Goal: Task Accomplishment & Management: Manage account settings

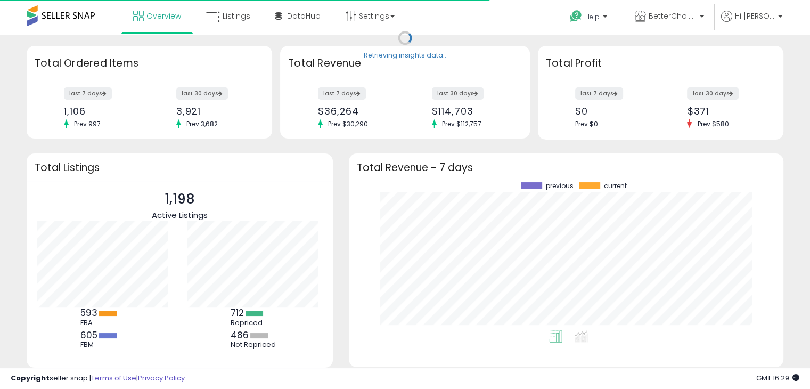
scroll to position [147, 413]
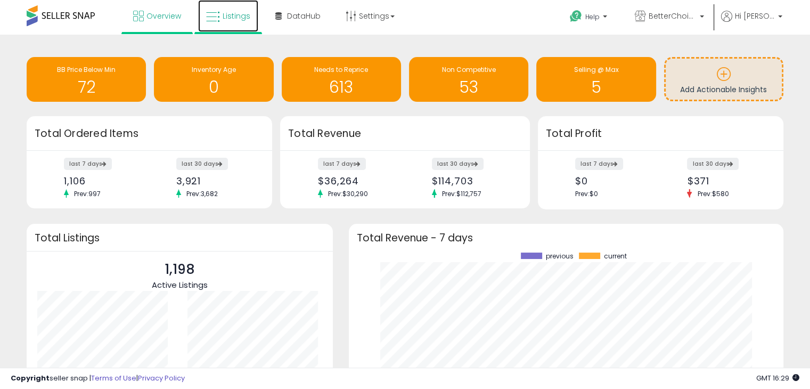
click at [238, 17] on span "Listings" at bounding box center [237, 16] width 28 height 11
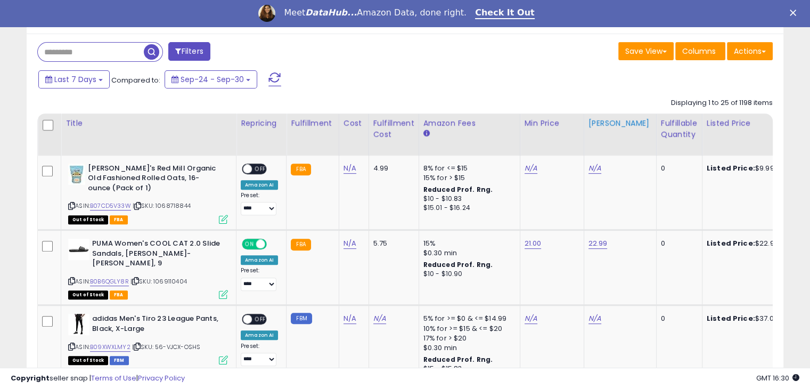
scroll to position [431, 0]
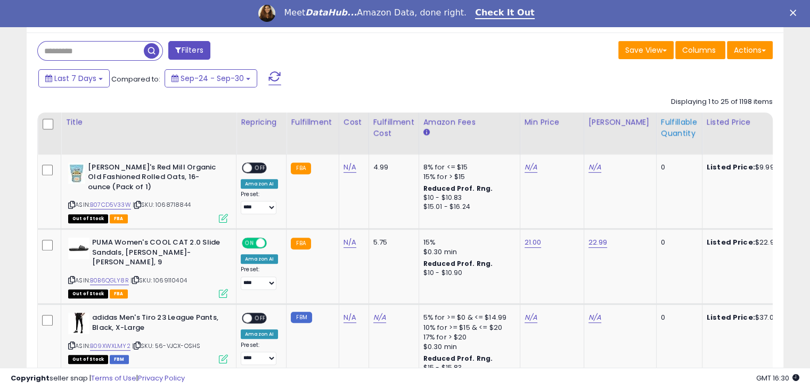
click at [663, 130] on div "Fulfillable Quantity" at bounding box center [679, 128] width 37 height 22
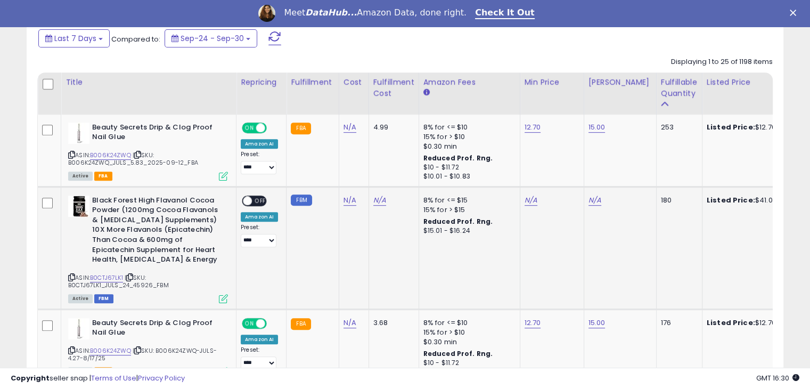
scroll to position [470, 0]
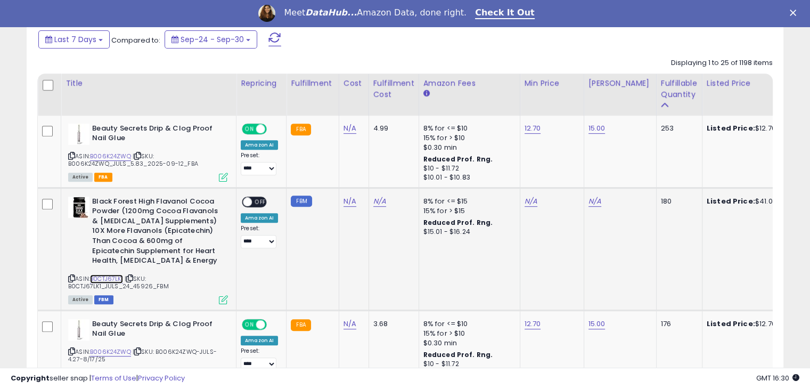
click at [110, 275] on link "B0CTJ67LK1" at bounding box center [106, 278] width 33 height 9
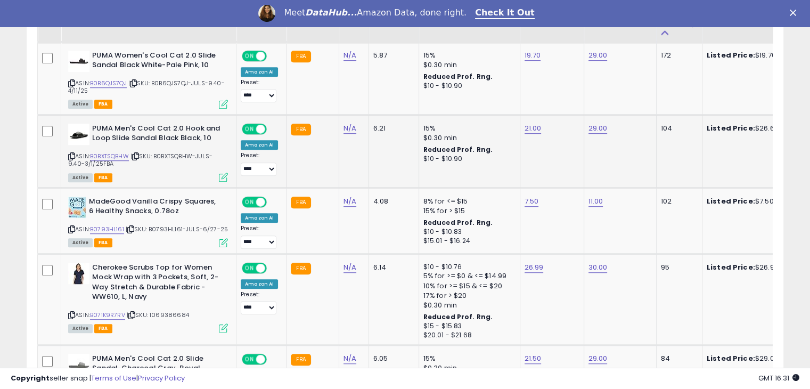
scroll to position [812, 0]
click at [111, 153] on link "B0BXTSQBHW" at bounding box center [109, 155] width 39 height 9
click at [595, 126] on link "29.00" at bounding box center [597, 127] width 19 height 11
drag, startPoint x: 549, startPoint y: 99, endPoint x: 526, endPoint y: 98, distance: 22.9
click at [526, 98] on input "*****" at bounding box center [562, 101] width 95 height 18
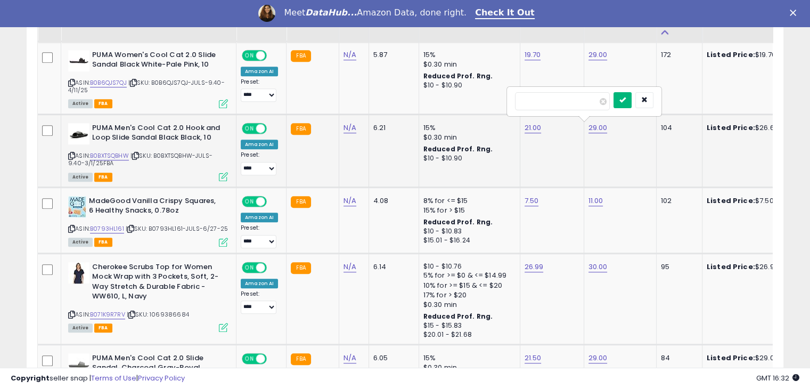
type input "**"
click at [625, 101] on icon "submit" at bounding box center [622, 99] width 6 height 6
click at [588, 124] on link "25.00" at bounding box center [597, 127] width 19 height 11
click at [526, 101] on input "*****" at bounding box center [562, 101] width 95 height 18
click at [603, 145] on td "25.00 *****" at bounding box center [619, 150] width 72 height 73
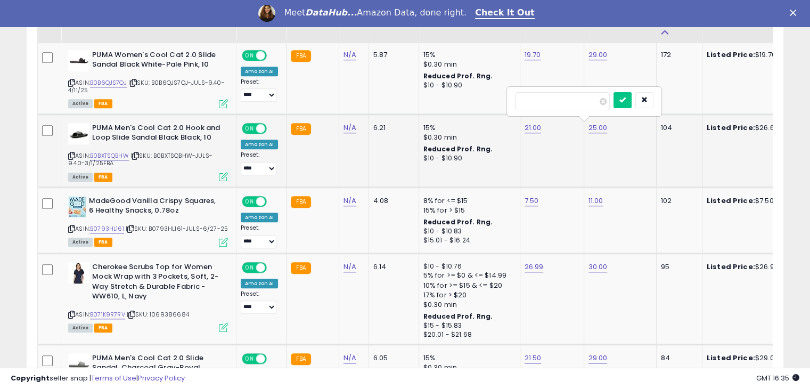
scroll to position [838, 0]
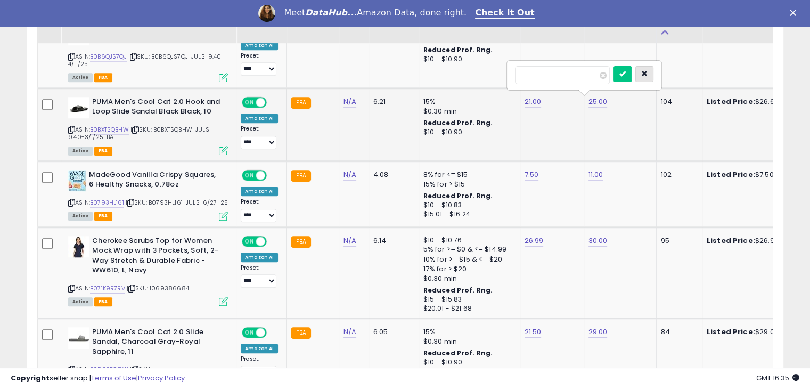
click at [647, 73] on icon "button" at bounding box center [644, 73] width 6 height 6
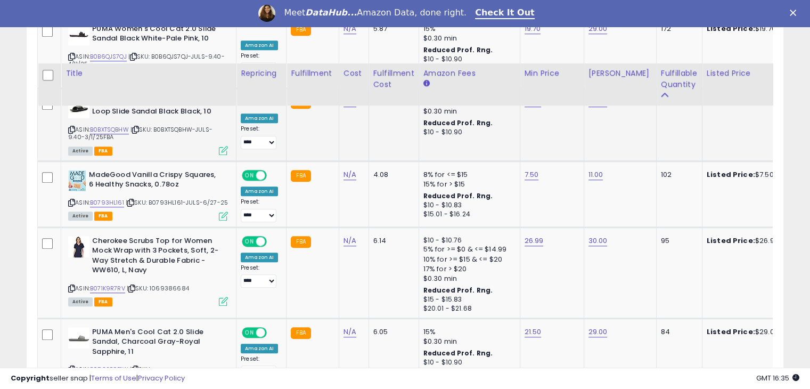
scroll to position [901, 0]
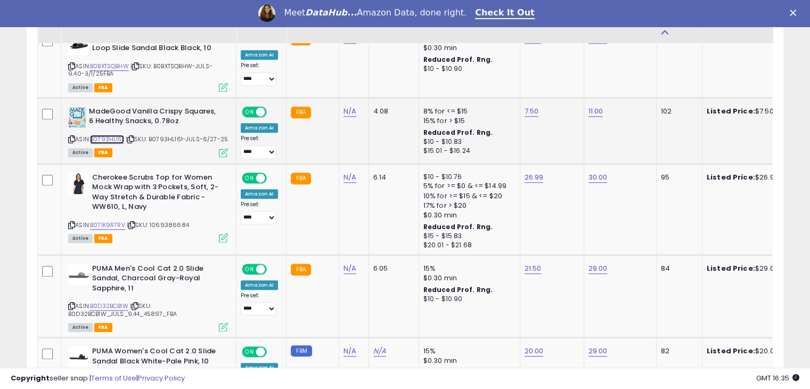
click at [117, 135] on link "B0793HL161" at bounding box center [107, 139] width 34 height 9
click at [525, 106] on link "7.50" at bounding box center [531, 111] width 14 height 11
drag, startPoint x: 509, startPoint y: 86, endPoint x: 441, endPoint y: 90, distance: 68.2
click at [441, 90] on div "****" at bounding box center [517, 84] width 153 height 28
type input "****"
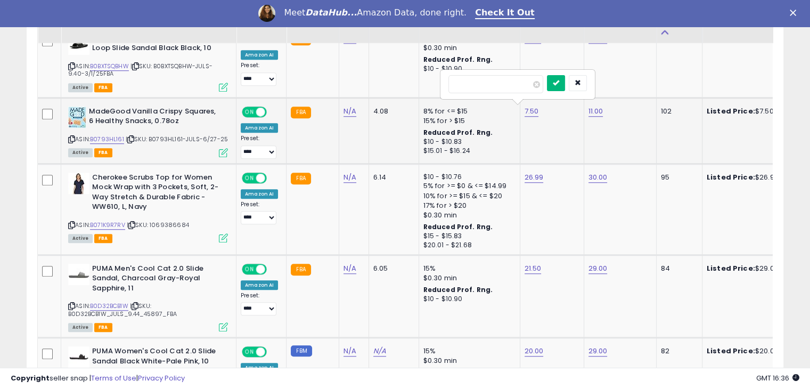
click at [565, 86] on button "submit" at bounding box center [556, 83] width 18 height 16
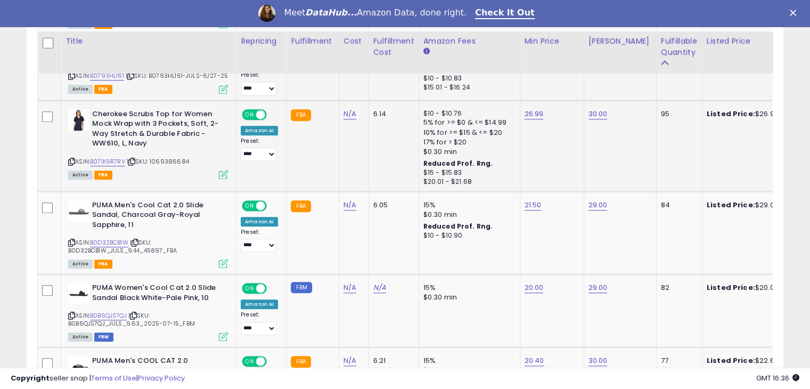
scroll to position [995, 0]
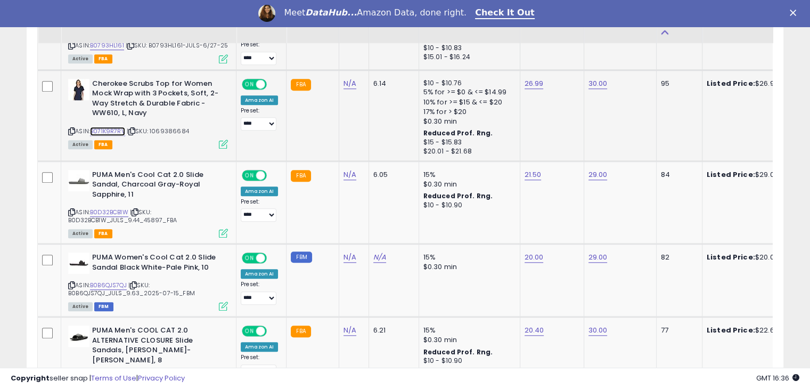
click at [121, 130] on link "B071K9R7RV" at bounding box center [107, 131] width 35 height 9
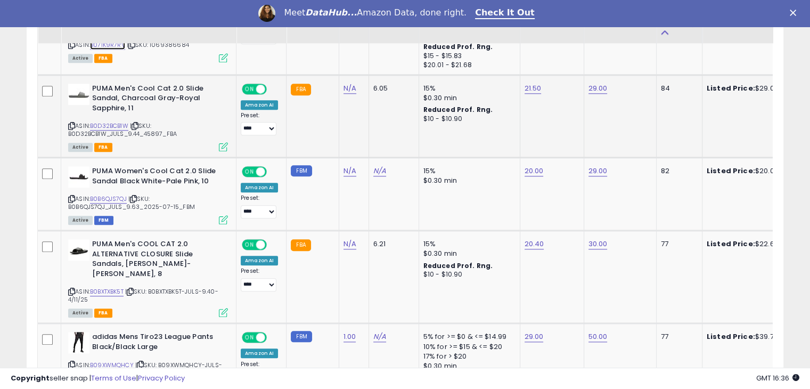
scroll to position [1082, 0]
click at [108, 121] on link "B0D32BCB1W" at bounding box center [109, 125] width 38 height 9
click at [591, 86] on link "29.00" at bounding box center [597, 88] width 19 height 11
drag, startPoint x: 567, startPoint y: 61, endPoint x: 513, endPoint y: 56, distance: 54.0
click at [513, 56] on div "*****" at bounding box center [583, 60] width 153 height 28
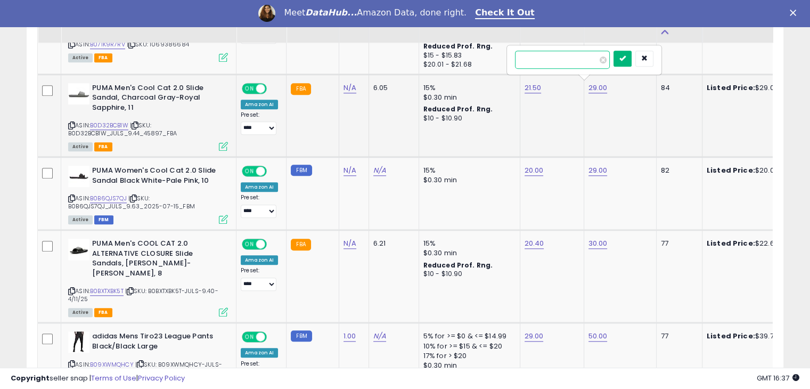
type input "*****"
click at [631, 62] on button "submit" at bounding box center [622, 59] width 18 height 16
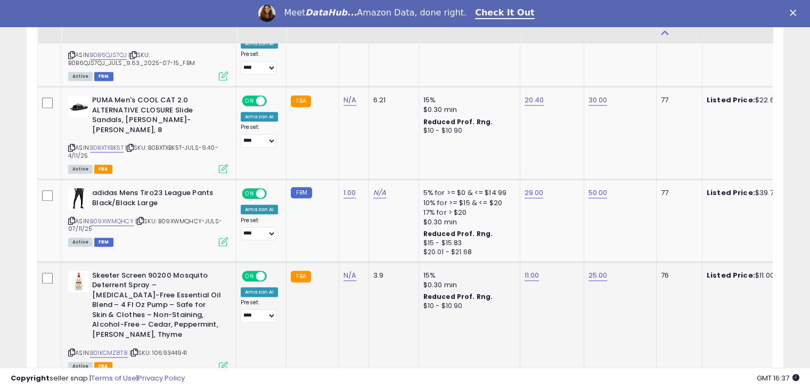
scroll to position [1225, 0]
click at [120, 144] on link "B0BXTXBK5T" at bounding box center [107, 147] width 34 height 9
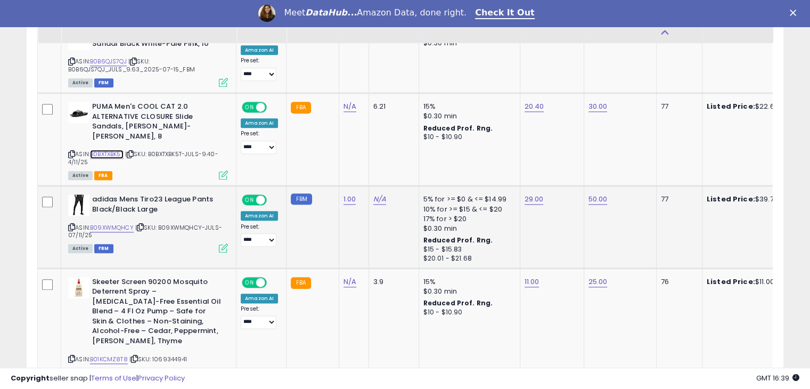
scroll to position [1221, 0]
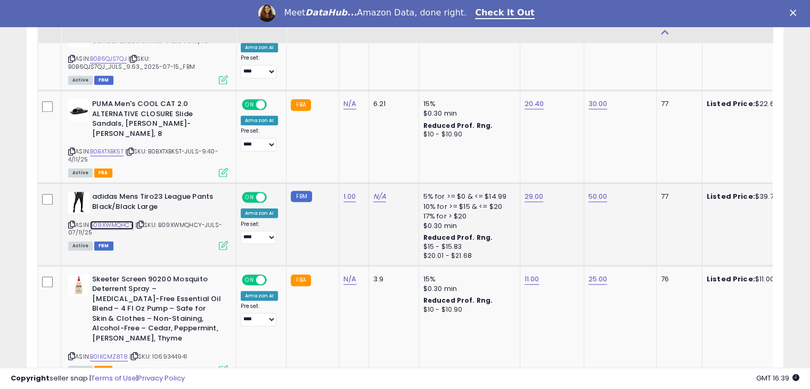
click at [116, 221] on link "B09XWMQHCY" at bounding box center [112, 224] width 44 height 9
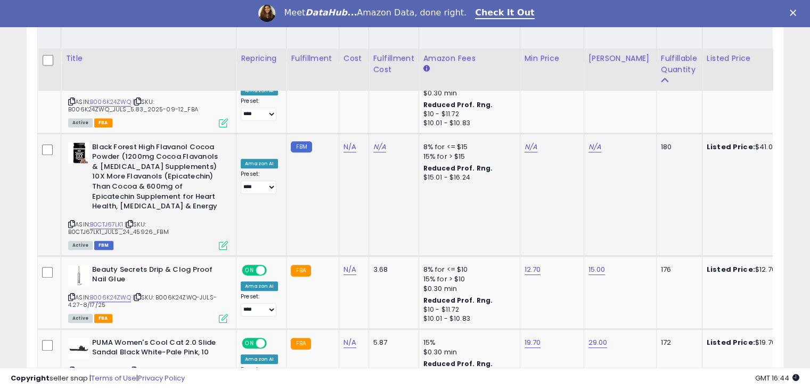
scroll to position [525, 0]
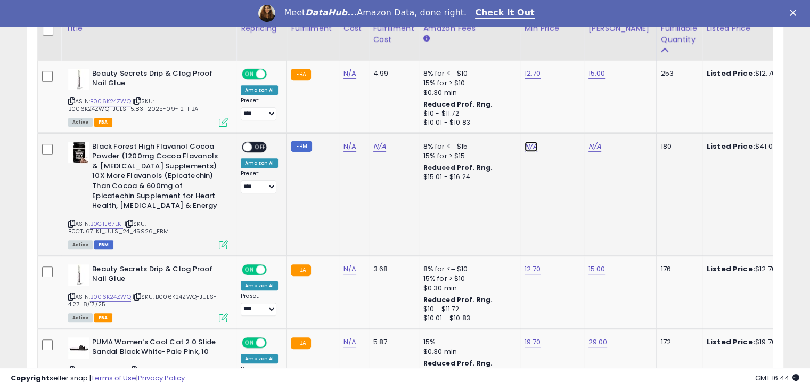
click at [524, 146] on link "N/A" at bounding box center [530, 146] width 13 height 11
click at [479, 122] on input "number" at bounding box center [495, 120] width 95 height 18
type input "**"
click at [586, 121] on button "button" at bounding box center [577, 119] width 18 height 16
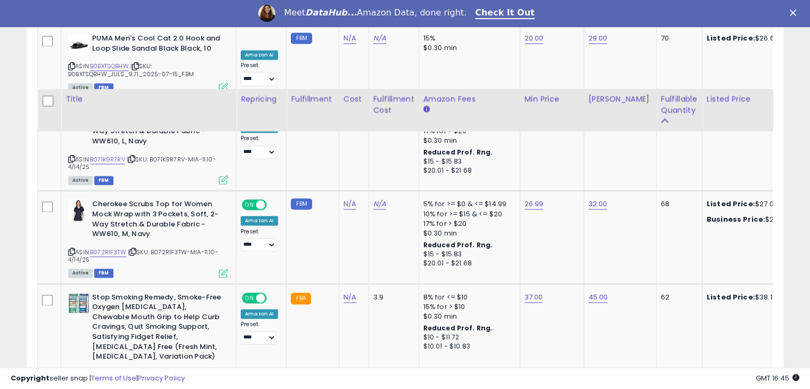
scroll to position [1684, 0]
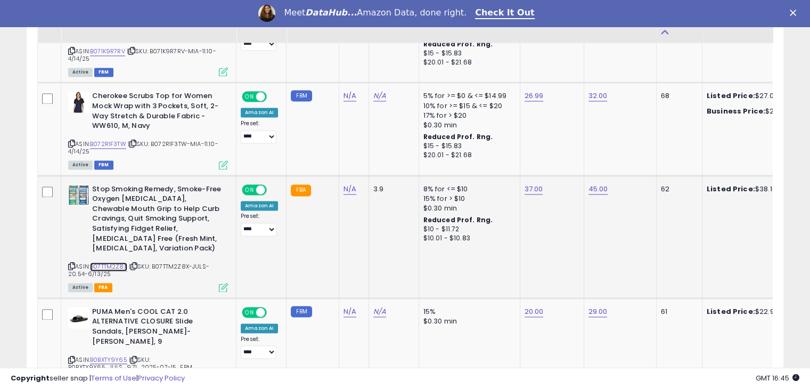
click at [96, 262] on link "B07TTM2Z8X" at bounding box center [108, 266] width 37 height 9
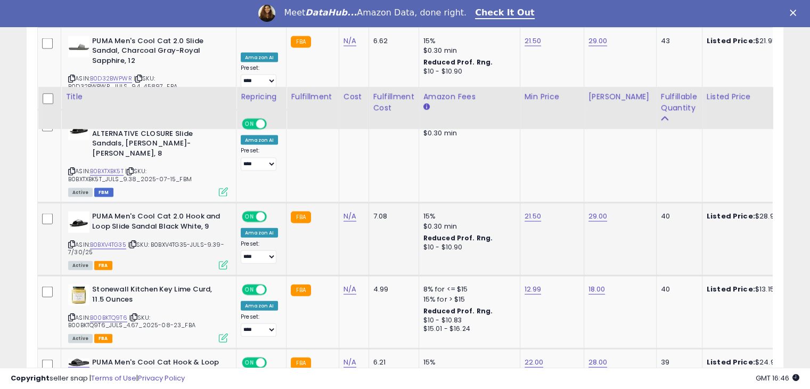
scroll to position [2417, 0]
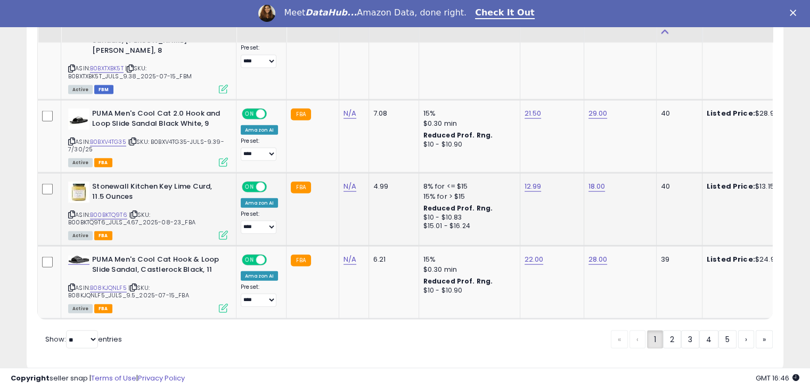
drag, startPoint x: 131, startPoint y: 193, endPoint x: 132, endPoint y: 187, distance: 5.4
click at [132, 210] on span "| SKU: B00BKTQ9T6_JULS_4.67_2025-08-23_FBA" at bounding box center [131, 218] width 127 height 16
click at [196, 182] on div "ASIN: B00BKTQ9T6 | SKU: B00BKTQ9T6_JULS_4.67_2025-08-23_FBA Active FBA" at bounding box center [148, 210] width 160 height 57
click at [106, 210] on link "B00BKTQ9T6" at bounding box center [108, 214] width 37 height 9
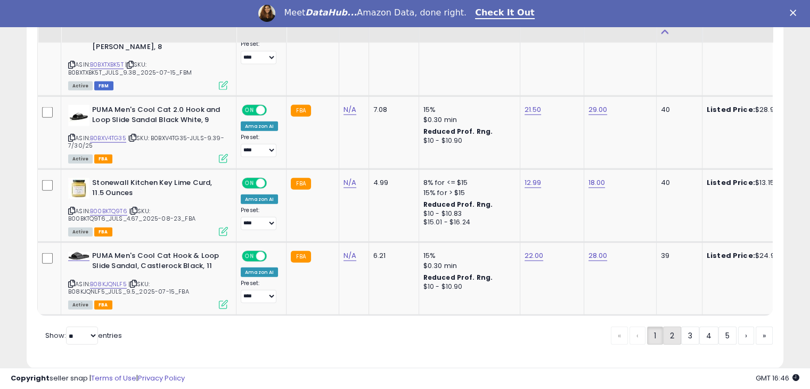
click at [669, 326] on link "2" at bounding box center [672, 335] width 18 height 18
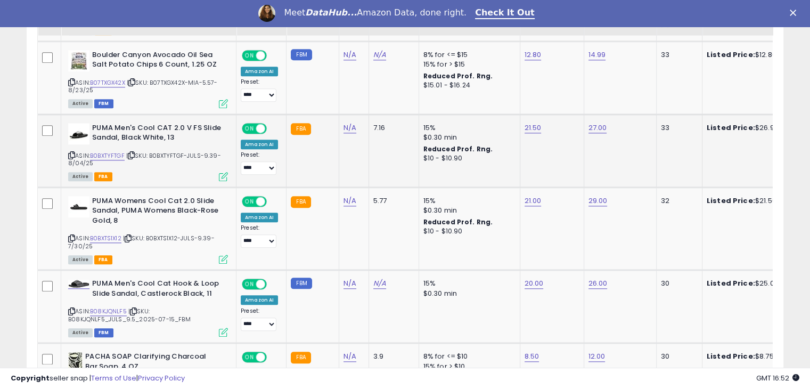
scroll to position [1154, 0]
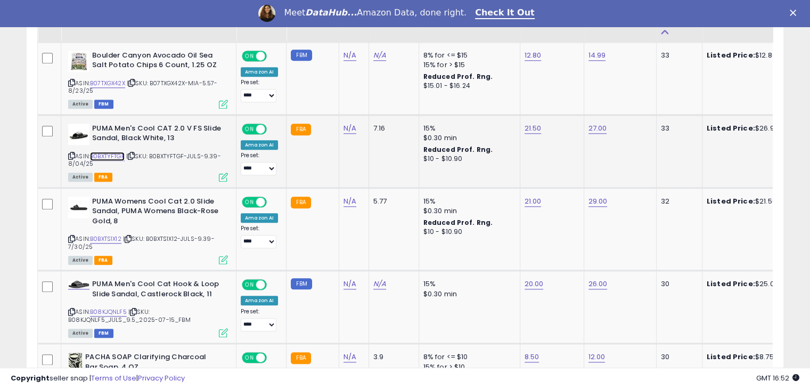
click at [103, 154] on link "B0BXTYFTGF" at bounding box center [107, 156] width 35 height 9
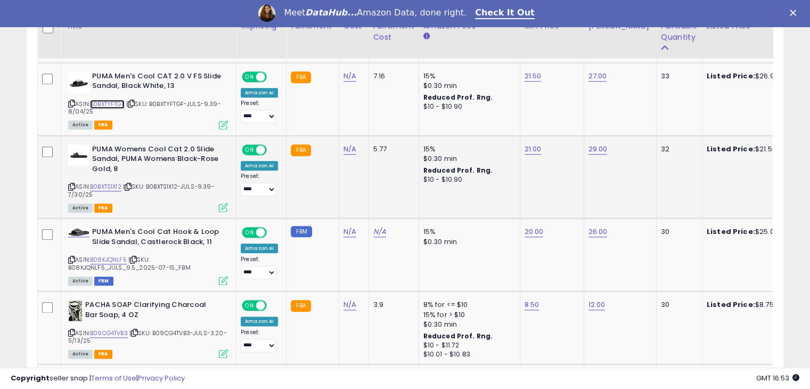
scroll to position [1233, 0]
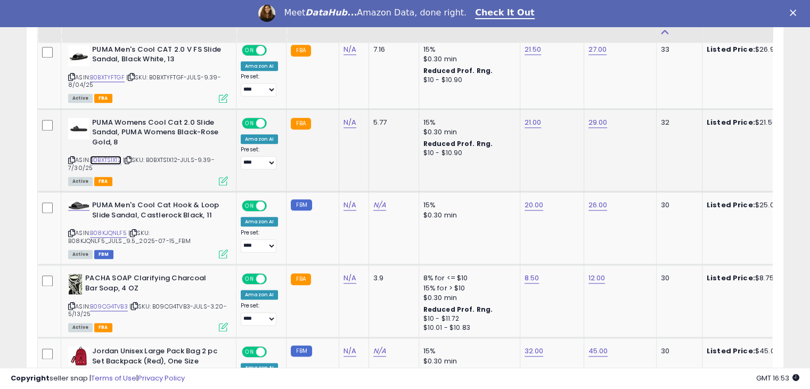
click at [111, 158] on link "B0BXTS1X12" at bounding box center [105, 159] width 31 height 9
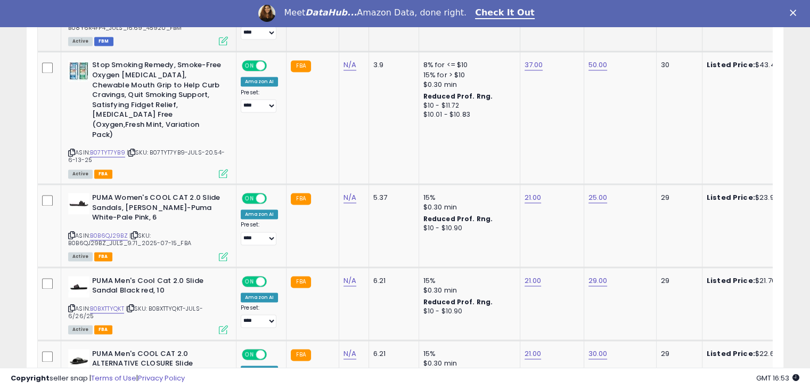
scroll to position [1539, 0]
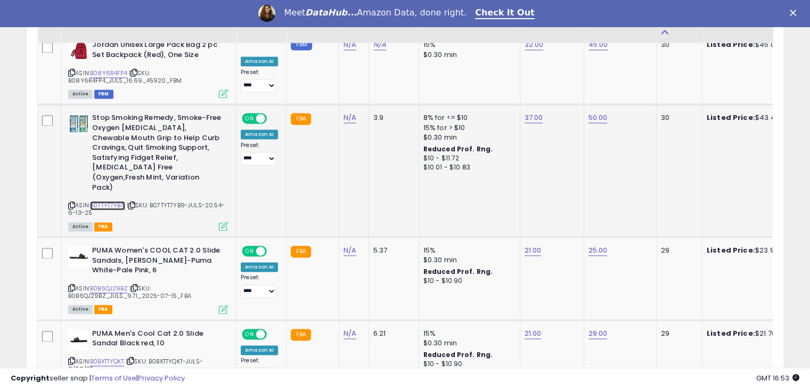
click at [117, 201] on link "B07TYT7YB9" at bounding box center [107, 205] width 35 height 9
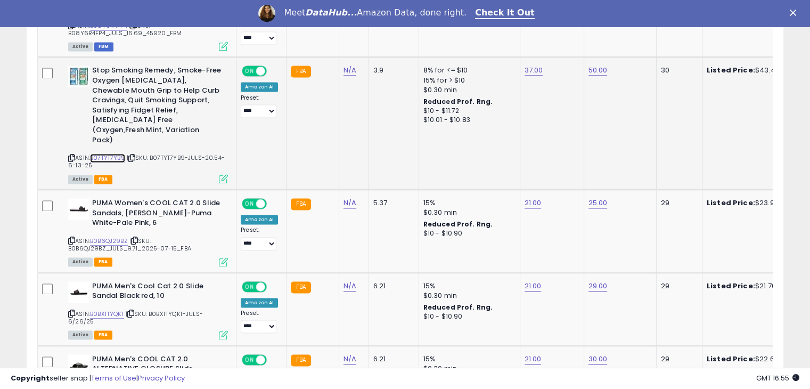
scroll to position [1499, 0]
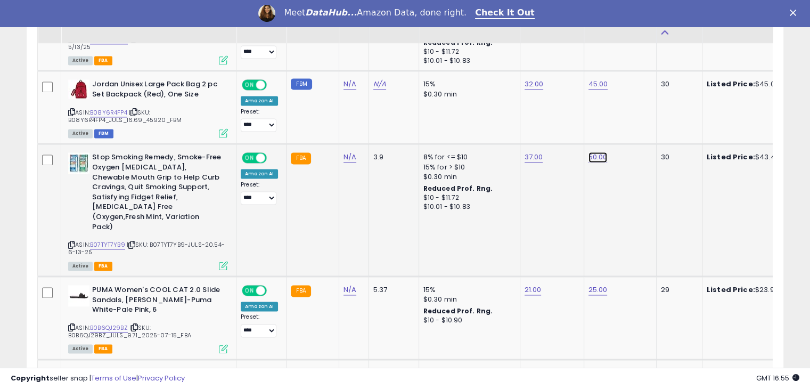
click at [594, 152] on link "50.00" at bounding box center [597, 157] width 19 height 11
drag, startPoint x: 559, startPoint y: 126, endPoint x: 517, endPoint y: 127, distance: 42.1
click at [517, 127] on input "*****" at bounding box center [562, 128] width 95 height 18
type input "**"
click at [625, 123] on icon "submit" at bounding box center [622, 126] width 6 height 6
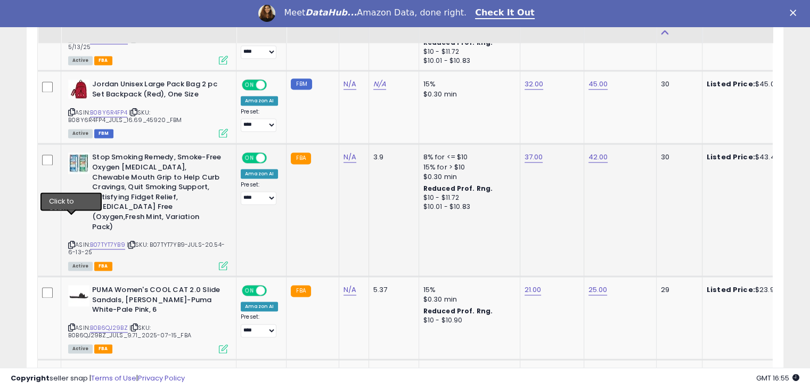
click at [72, 242] on icon at bounding box center [71, 245] width 7 height 6
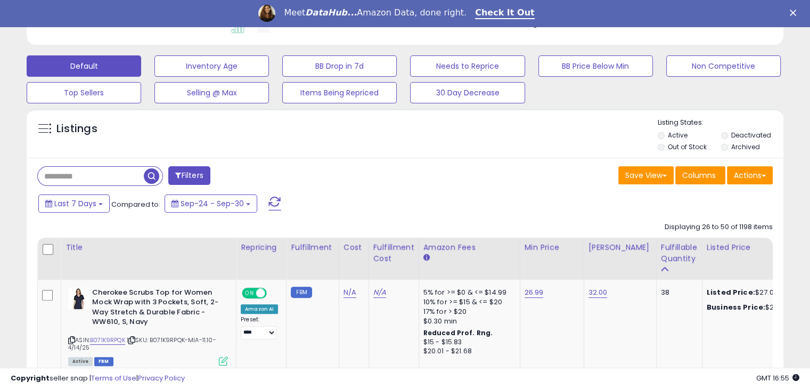
scroll to position [300, 0]
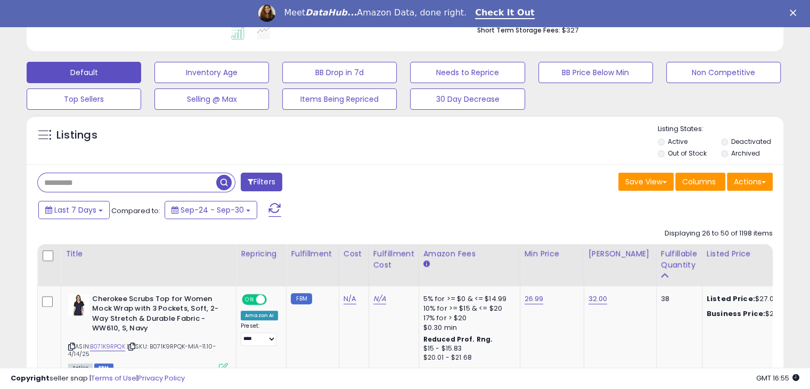
click at [109, 175] on input "text" at bounding box center [127, 182] width 178 height 19
paste input "**********"
type input "**********"
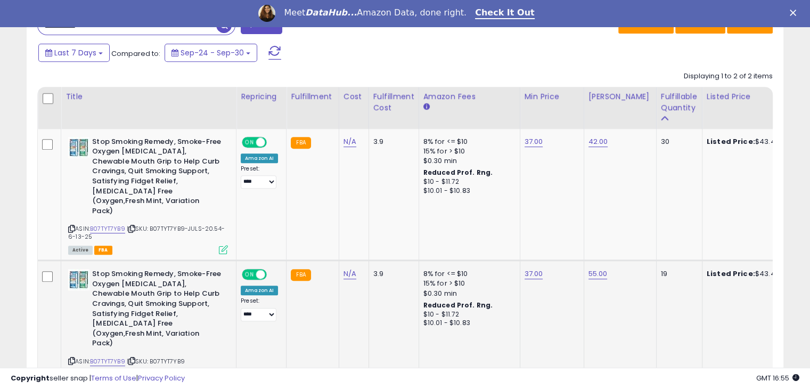
scroll to position [218, 438]
click at [590, 268] on link "55.00" at bounding box center [597, 273] width 19 height 11
drag, startPoint x: 555, startPoint y: 224, endPoint x: 515, endPoint y: 225, distance: 39.4
click at [515, 225] on input "*****" at bounding box center [562, 228] width 95 height 18
type input "**"
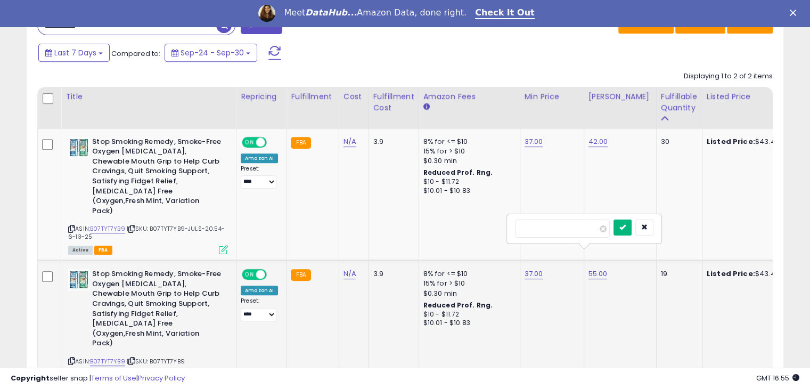
click at [631, 230] on button "submit" at bounding box center [622, 227] width 18 height 16
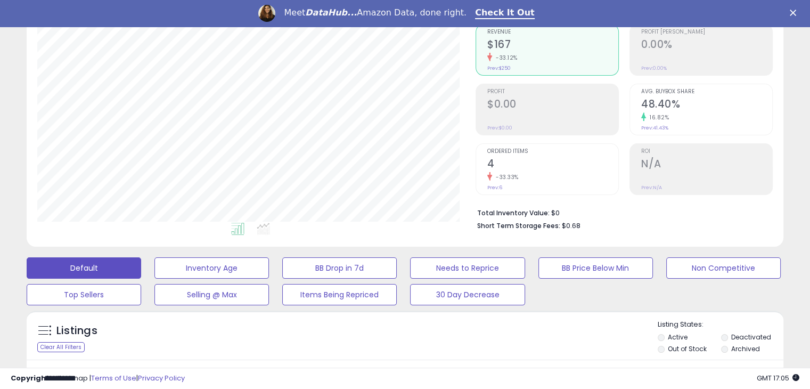
scroll to position [0, 0]
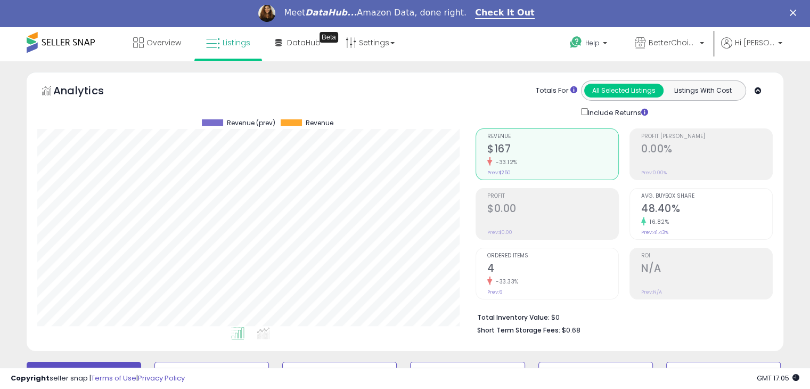
click at [70, 39] on span at bounding box center [61, 42] width 68 height 21
click at [224, 51] on link "Listings" at bounding box center [228, 43] width 60 height 32
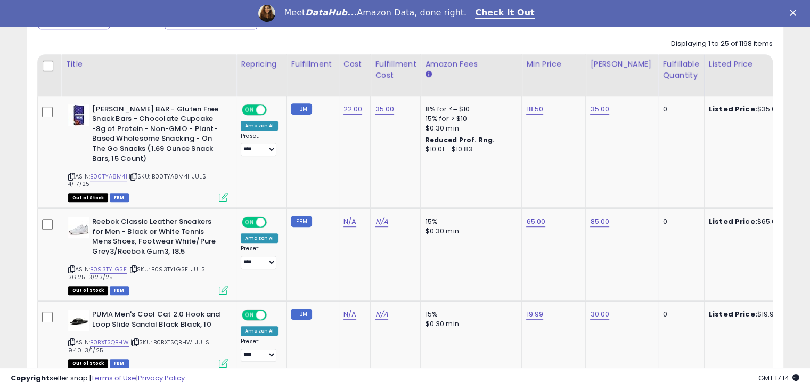
scroll to position [489, 0]
